Goal: Transaction & Acquisition: Obtain resource

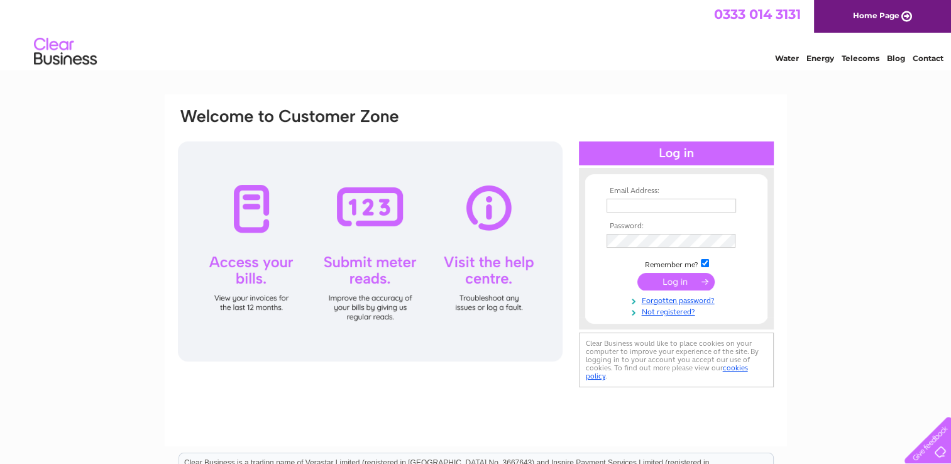
click at [665, 205] on input "text" at bounding box center [672, 206] width 130 height 14
type input "[EMAIL_ADDRESS][DOMAIN_NAME]"
click at [638, 274] on input "submit" at bounding box center [676, 283] width 77 height 18
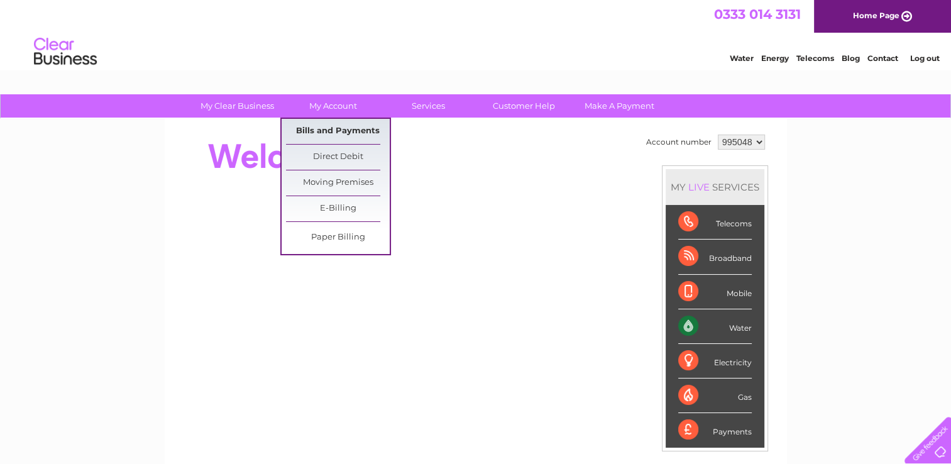
click at [346, 130] on link "Bills and Payments" at bounding box center [338, 131] width 104 height 25
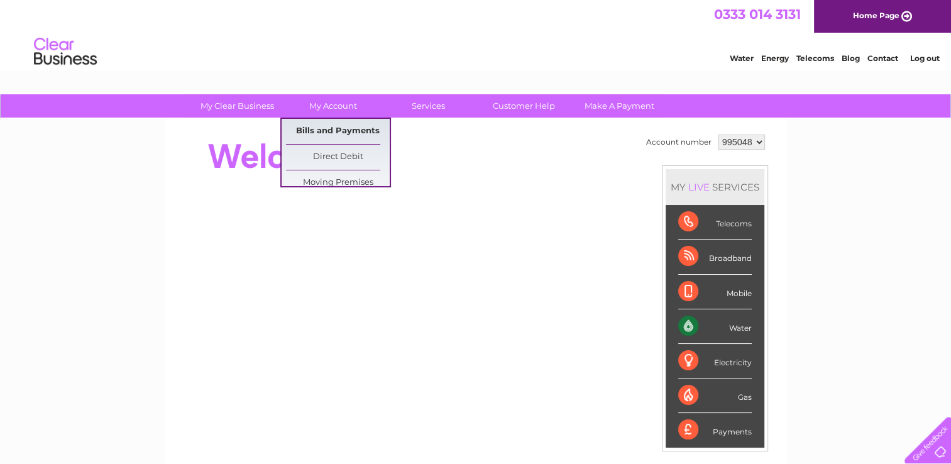
click at [337, 130] on link "Bills and Payments" at bounding box center [338, 131] width 104 height 25
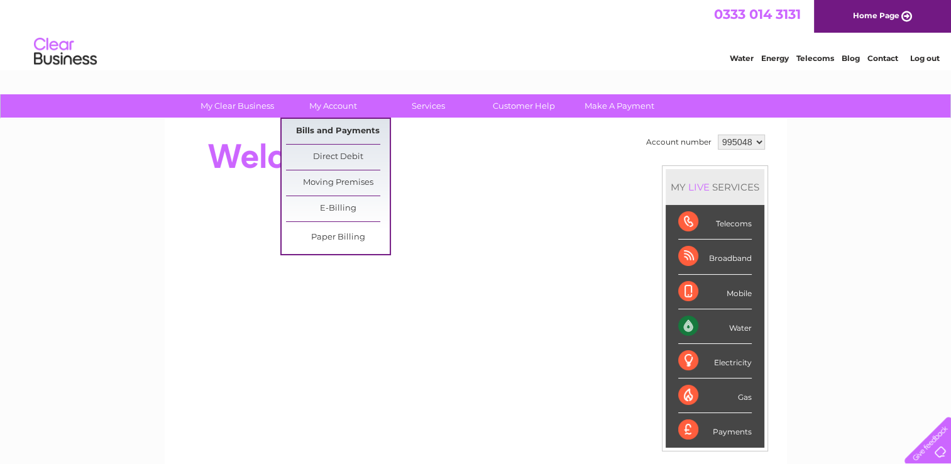
click at [333, 130] on link "Bills and Payments" at bounding box center [338, 131] width 104 height 25
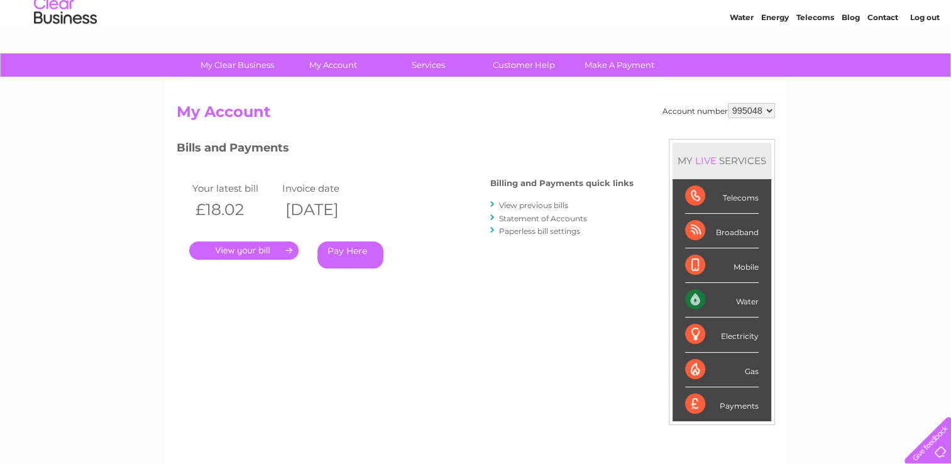
scroll to position [63, 0]
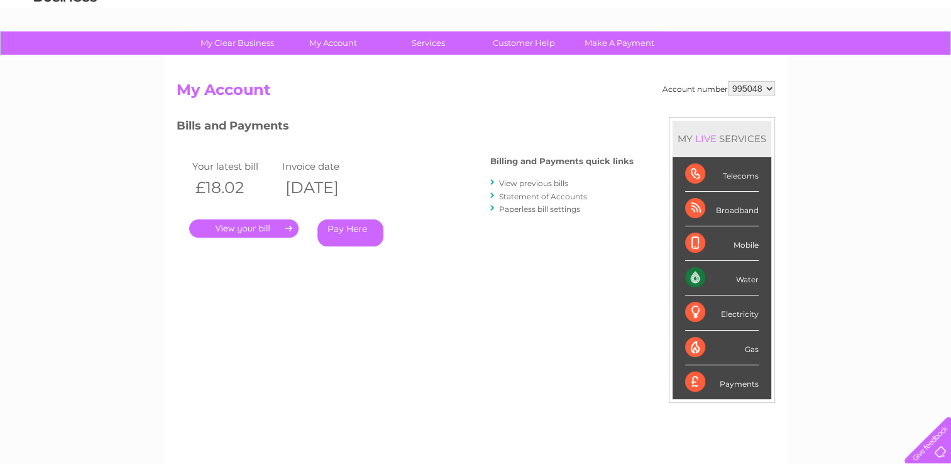
click at [244, 230] on link "." at bounding box center [243, 228] width 109 height 18
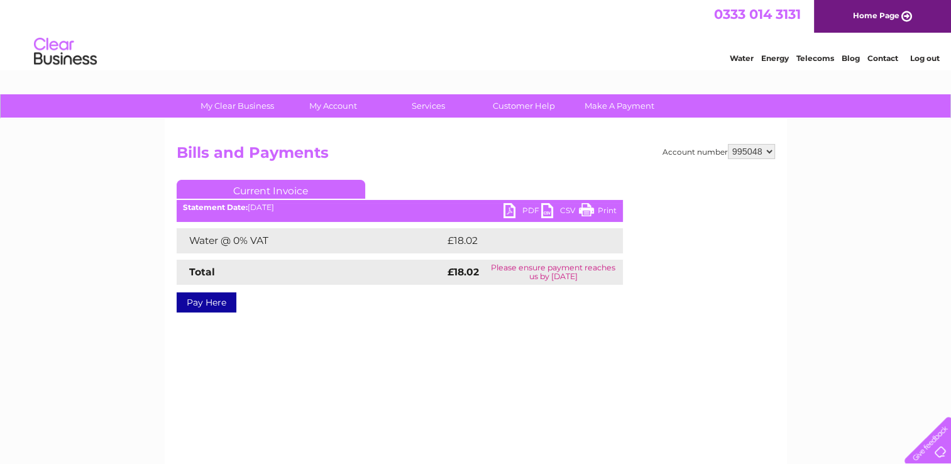
click at [516, 207] on link "PDF" at bounding box center [523, 212] width 38 height 18
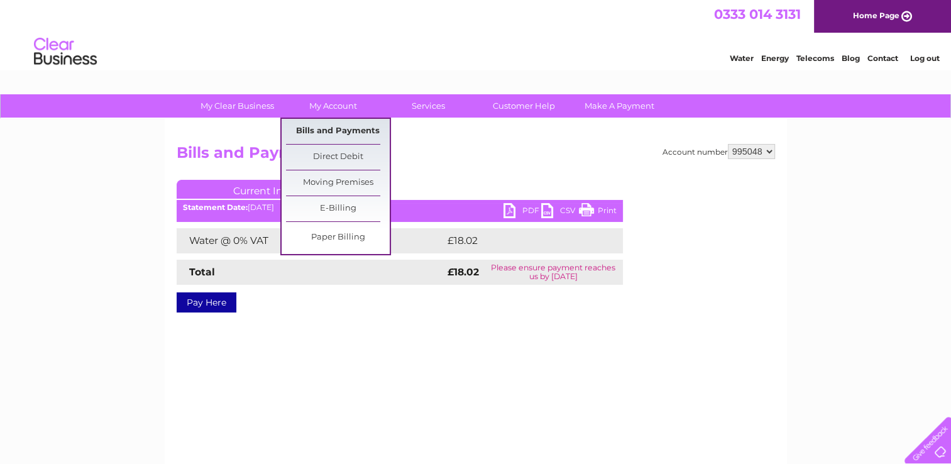
click at [355, 132] on link "Bills and Payments" at bounding box center [338, 131] width 104 height 25
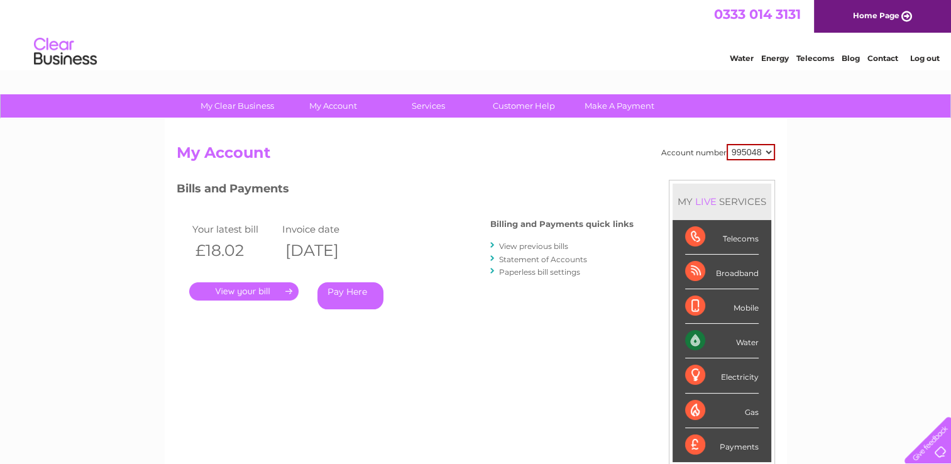
click at [538, 258] on link "Statement of Accounts" at bounding box center [543, 259] width 88 height 9
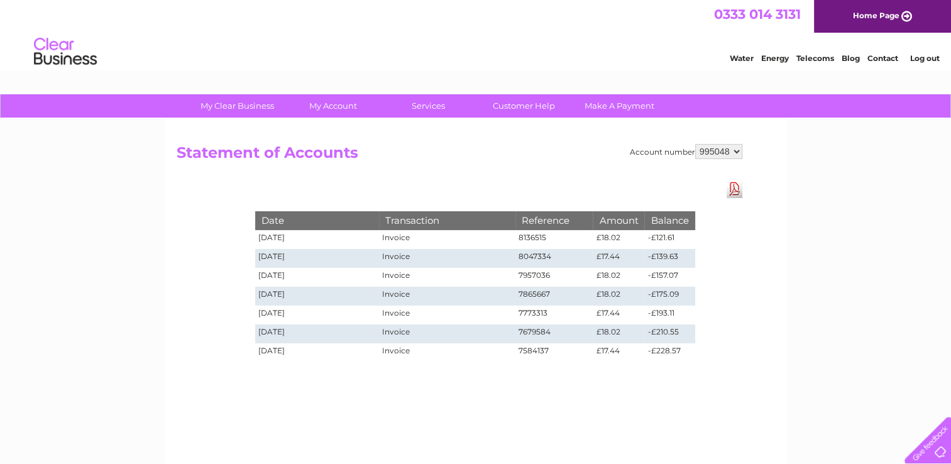
click at [729, 186] on link "Download Pdf" at bounding box center [735, 189] width 16 height 18
click at [171, 155] on div "Account number 995048 Statement of Accounts Download Pdf Date Transaction Refer…" at bounding box center [476, 295] width 622 height 352
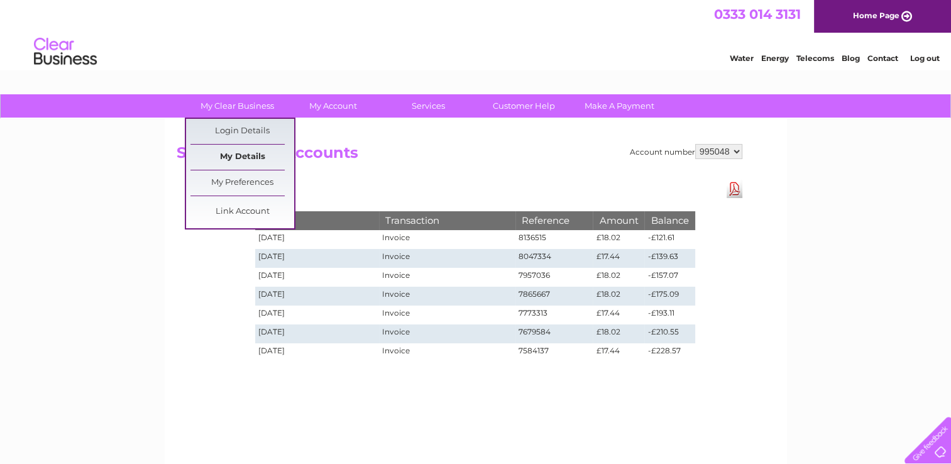
click at [241, 155] on link "My Details" at bounding box center [243, 157] width 104 height 25
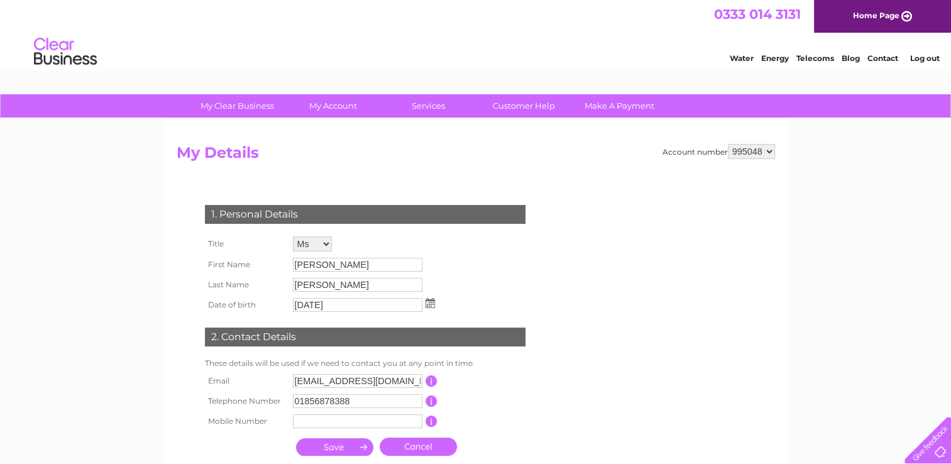
click at [54, 50] on img at bounding box center [65, 52] width 64 height 38
click at [887, 19] on link "Home Page" at bounding box center [882, 16] width 137 height 33
